Goal: Information Seeking & Learning: Learn about a topic

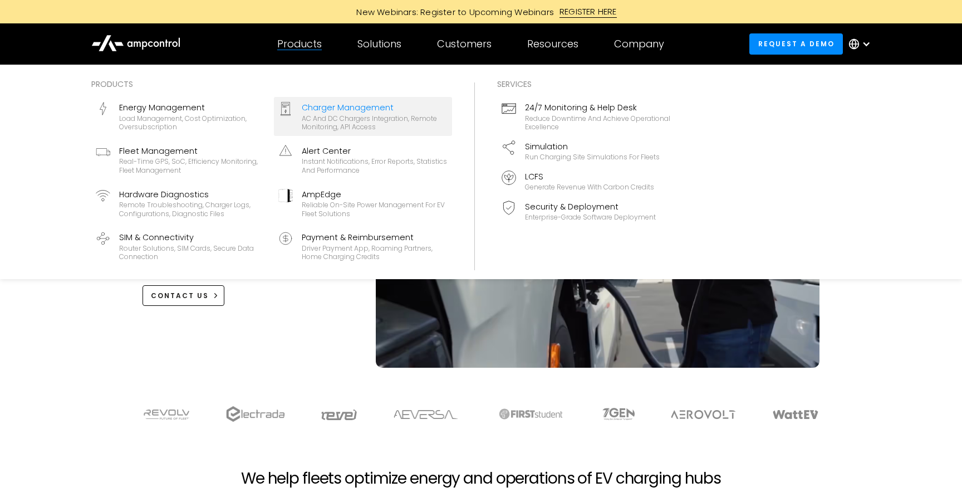
click at [316, 120] on div "AC and DC chargers integration, remote monitoring, API access" at bounding box center [375, 122] width 146 height 17
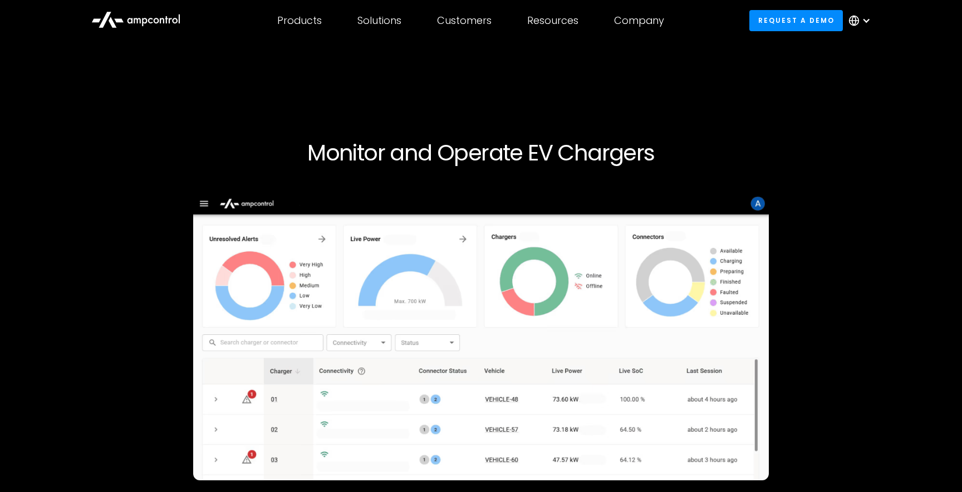
click at [441, 161] on h1 "Monitor and Operate EV Chargers" at bounding box center [481, 152] width 677 height 27
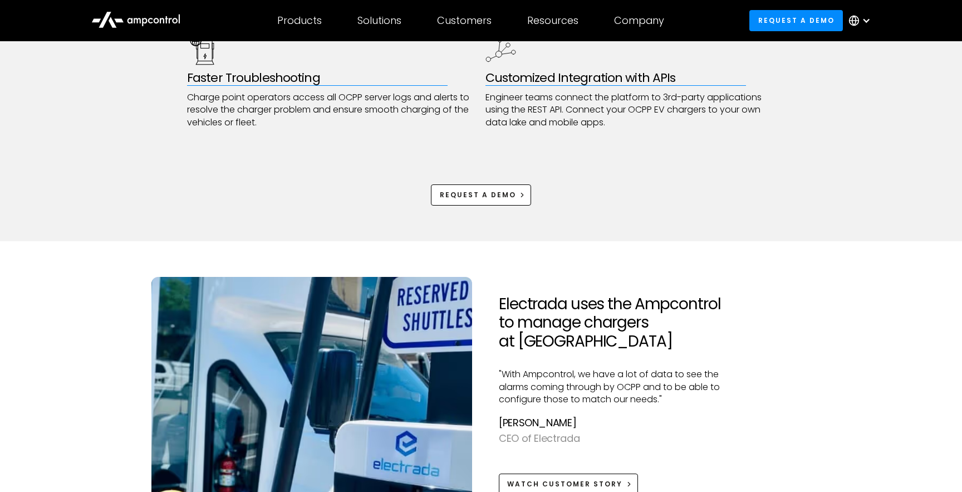
scroll to position [708, 0]
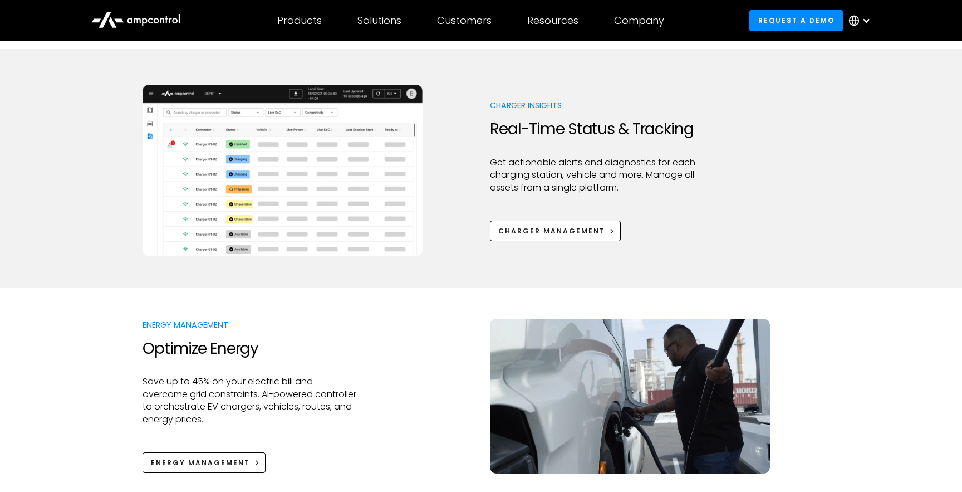
scroll to position [551, 0]
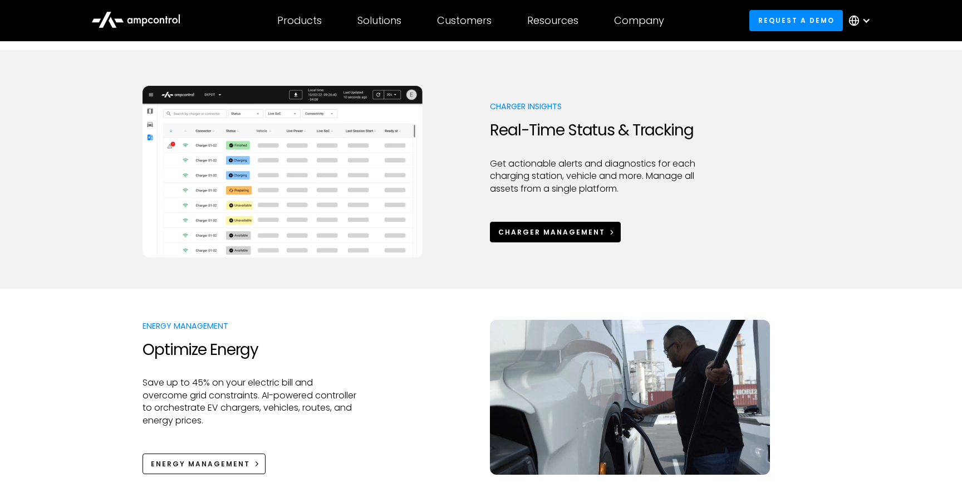
click at [568, 236] on div "Charger Management" at bounding box center [551, 232] width 107 height 10
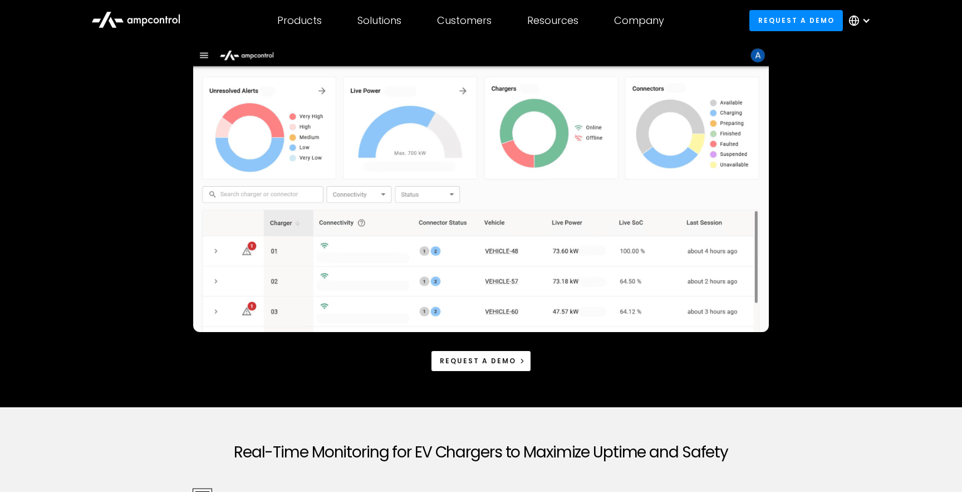
scroll to position [151, 0]
